Goal: Task Accomplishment & Management: Use online tool/utility

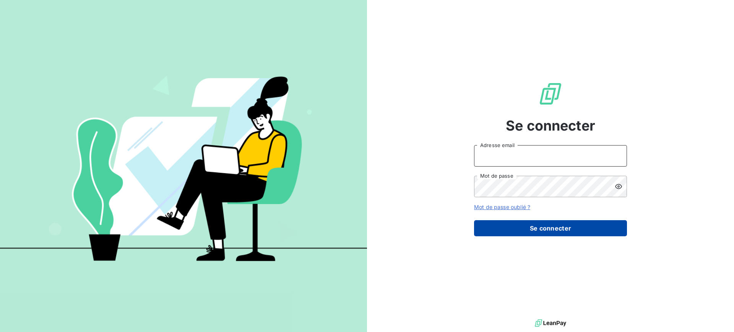
type input "[EMAIL_ADDRESS][DOMAIN_NAME]"
click at [553, 227] on button "Se connecter" at bounding box center [550, 228] width 153 height 16
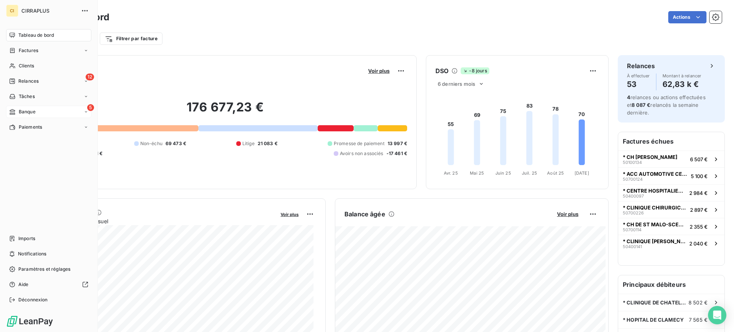
click at [18, 110] on div "Banque" at bounding box center [22, 111] width 26 height 7
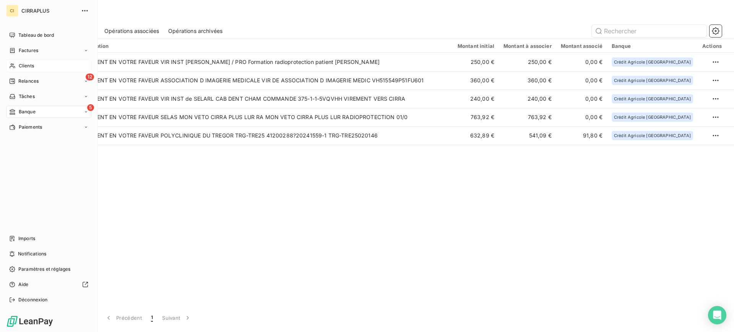
click at [23, 65] on span "Clients" at bounding box center [26, 65] width 15 height 7
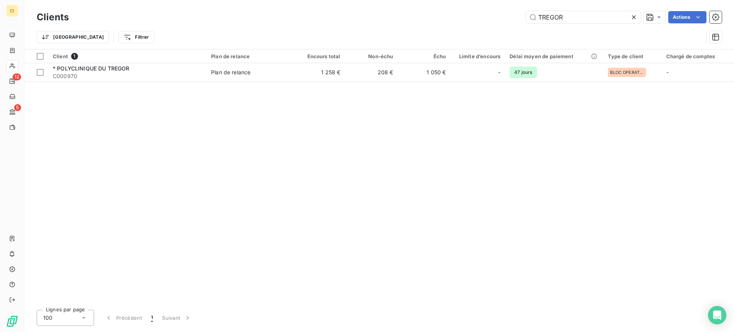
type input "TREGOR"
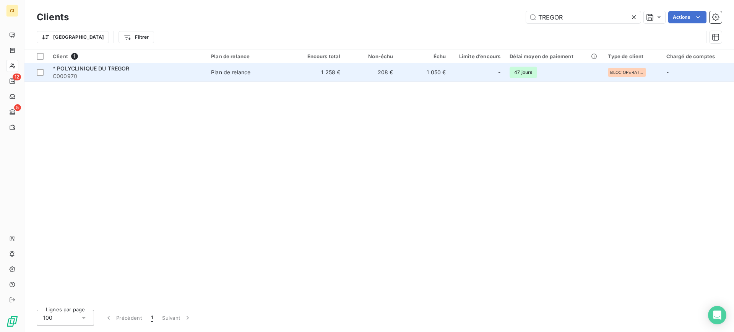
click at [74, 72] on span "C000970" at bounding box center [127, 76] width 149 height 8
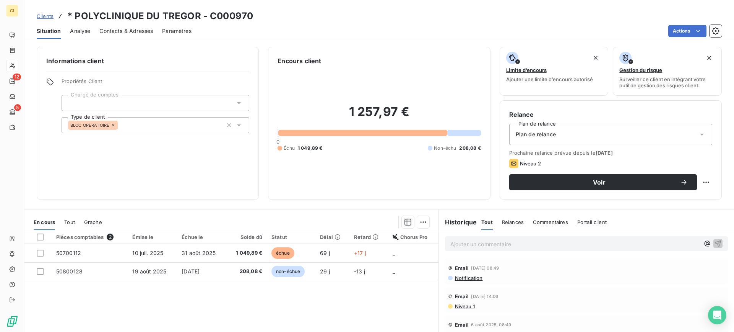
click at [125, 29] on span "Contacts & Adresses" at bounding box center [126, 31] width 54 height 8
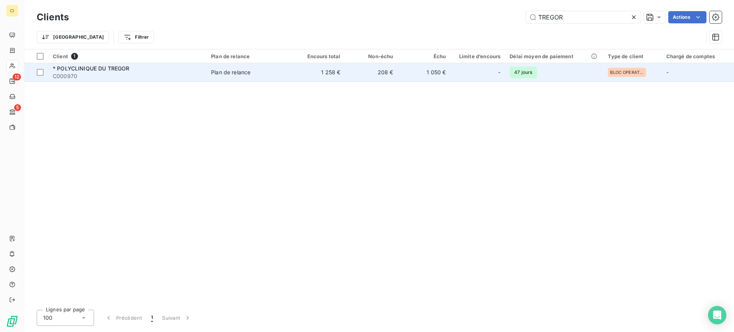
click at [73, 70] on span "* POLYCLINIQUE DU TREGOR" at bounding box center [91, 68] width 77 height 7
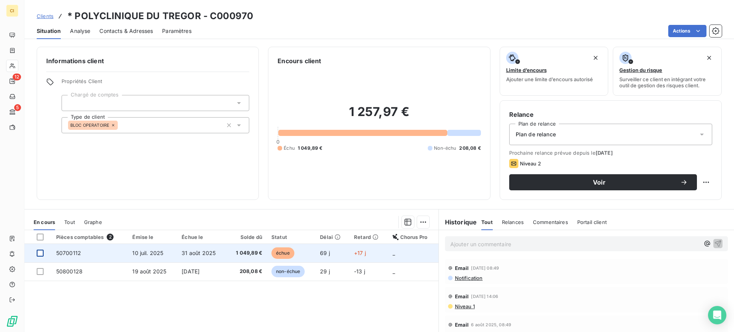
click at [39, 252] on div at bounding box center [40, 252] width 7 height 7
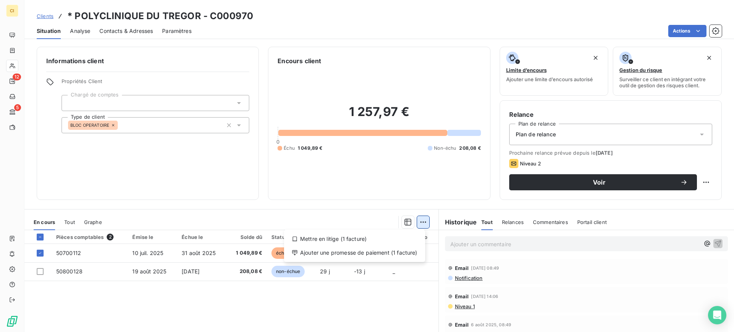
click at [422, 224] on html "CI 12 5 Clients * POLYCLINIQUE DU TREGOR - C000970 Situation Analyse Contacts &…" at bounding box center [367, 166] width 734 height 332
click at [330, 249] on div "Ajouter une promesse de paiement (1 facture)" at bounding box center [354, 252] width 135 height 12
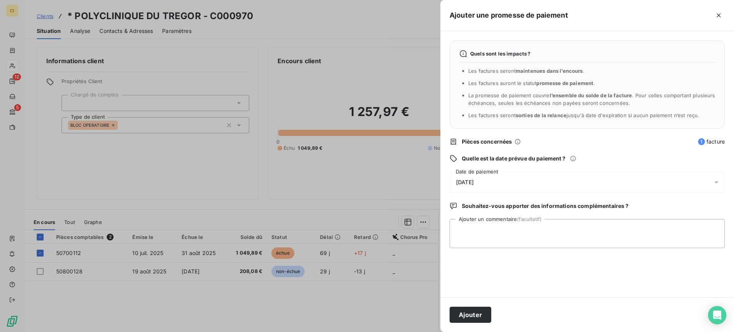
click at [719, 181] on icon at bounding box center [717, 182] width 8 height 8
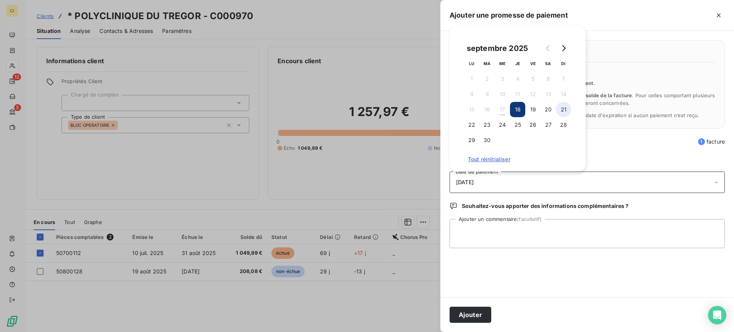
click at [561, 109] on button "21" at bounding box center [563, 109] width 15 height 15
click at [485, 235] on textarea "Ajouter un commentaire (facultatif)" at bounding box center [587, 233] width 275 height 29
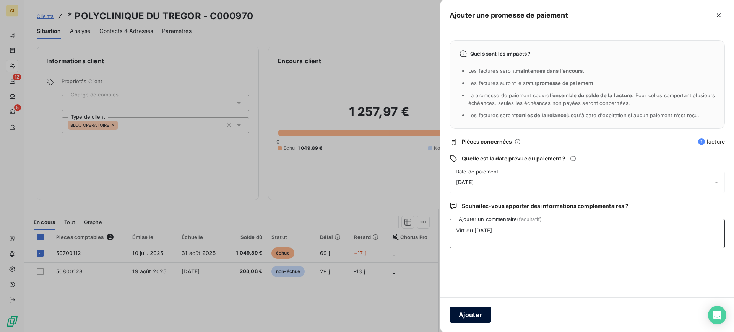
type textarea "Virt du [DATE]"
click at [476, 311] on button "Ajouter" at bounding box center [471, 314] width 42 height 16
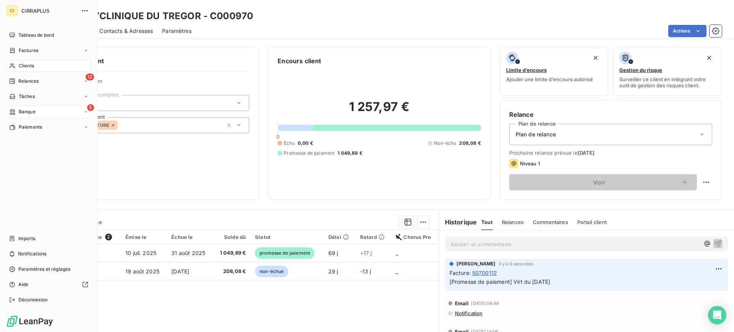
click at [28, 109] on span "Banque" at bounding box center [27, 111] width 17 height 7
